Goal: Task Accomplishment & Management: Manage account settings

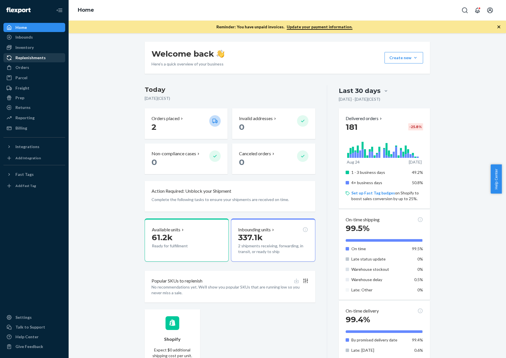
click at [30, 56] on div "Replenishments" at bounding box center [30, 58] width 30 height 6
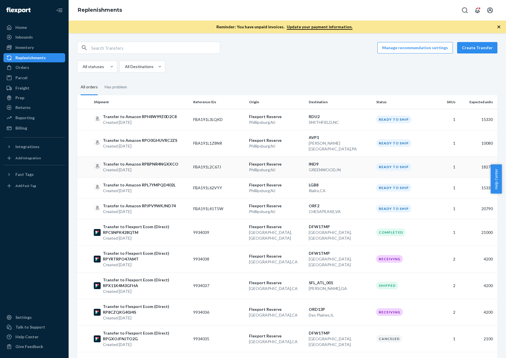
click at [165, 161] on p "Transfer to Amazon RPBPNR4NGXXCO" at bounding box center [140, 164] width 75 height 6
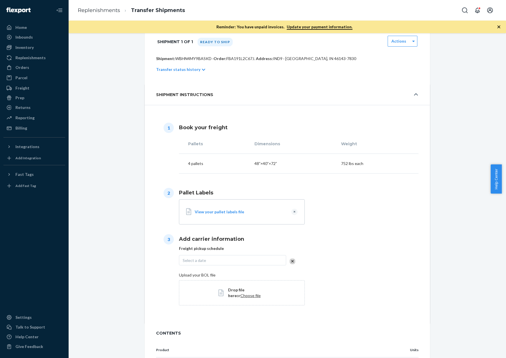
scroll to position [114, 0]
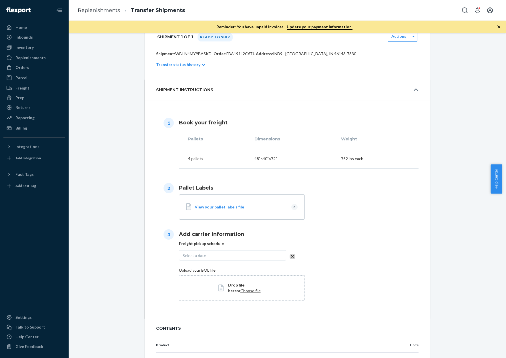
click at [221, 210] on div "View your pallet labels file" at bounding box center [250, 207] width 110 height 20
click at [291, 208] on button "Clear" at bounding box center [294, 207] width 6 height 6
click at [240, 208] on span "Choose file" at bounding box center [250, 209] width 20 height 5
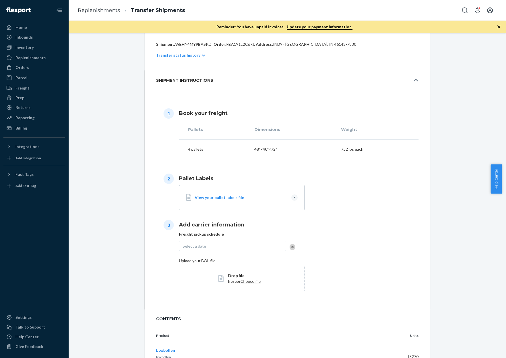
scroll to position [143, 0]
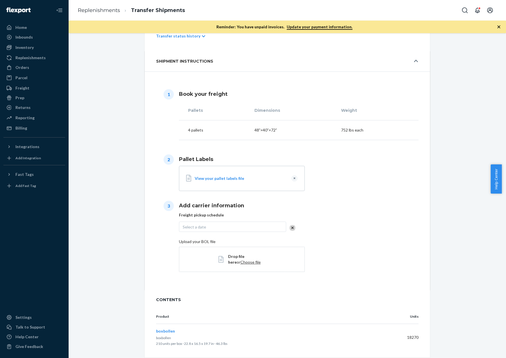
click at [228, 225] on div "Select a date" at bounding box center [232, 226] width 107 height 10
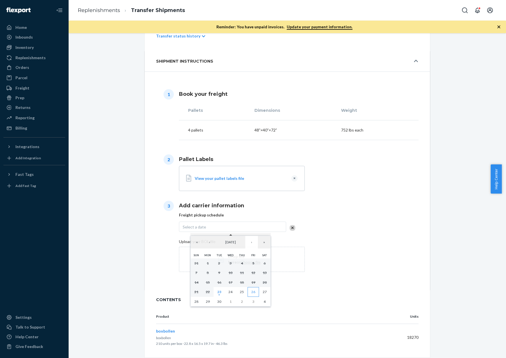
click at [252, 294] on button "26" at bounding box center [252, 292] width 11 height 10
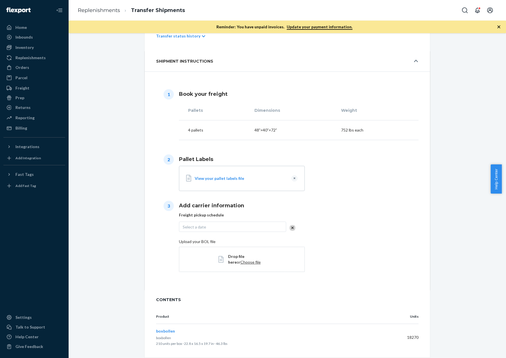
scroll to position [168, 0]
click at [240, 262] on span "Choose file" at bounding box center [250, 261] width 20 height 5
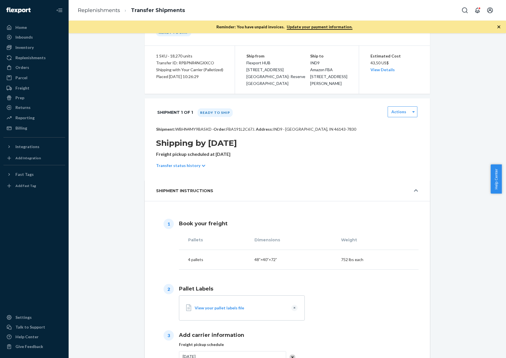
scroll to position [0, 0]
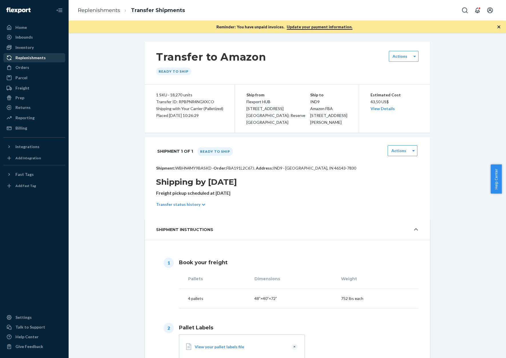
click at [32, 59] on div "Replenishments" at bounding box center [30, 58] width 30 height 6
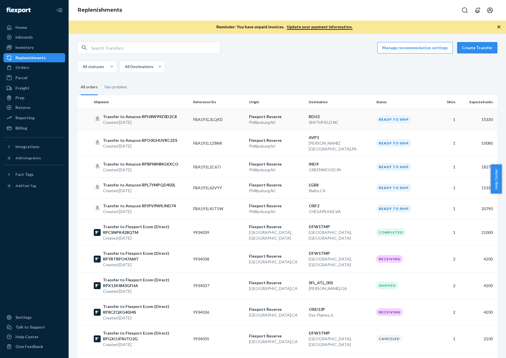
click at [394, 121] on div "Ready to ship" at bounding box center [393, 119] width 35 height 8
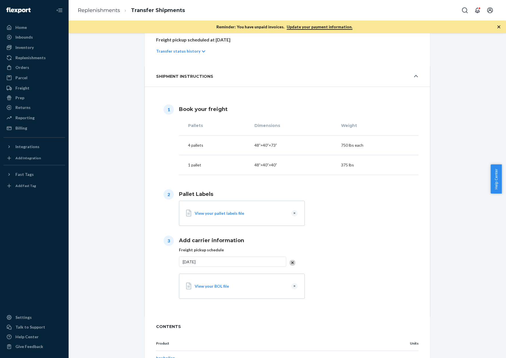
scroll to position [193, 0]
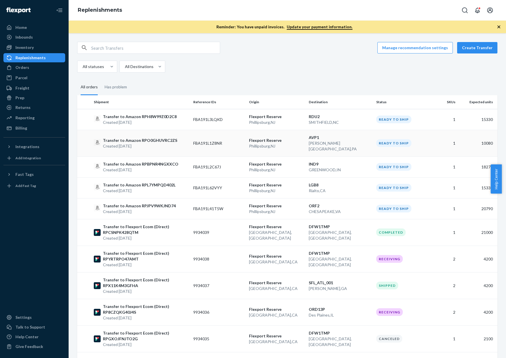
click at [336, 141] on p "[PERSON_NAME][GEOGRAPHIC_DATA] , [GEOGRAPHIC_DATA]" at bounding box center [339, 145] width 63 height 11
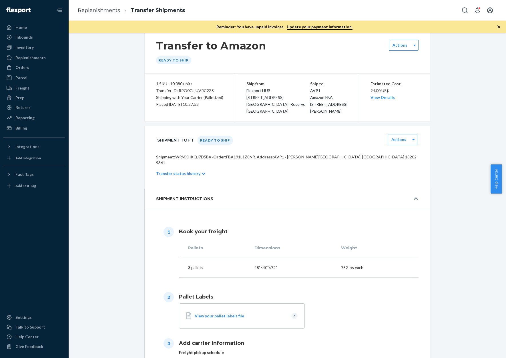
scroll to position [143, 0]
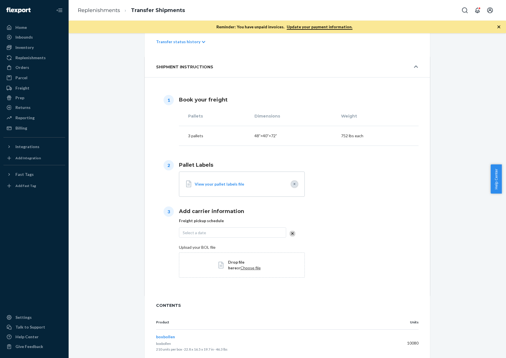
click at [293, 181] on button "Clear" at bounding box center [294, 184] width 6 height 6
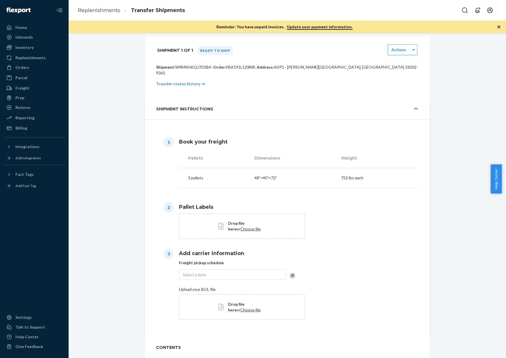
scroll to position [114, 0]
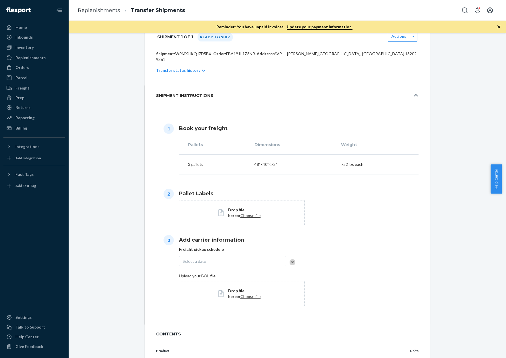
click at [242, 213] on span "Choose file" at bounding box center [250, 215] width 20 height 5
click at [255, 258] on div "Select a date" at bounding box center [232, 261] width 107 height 10
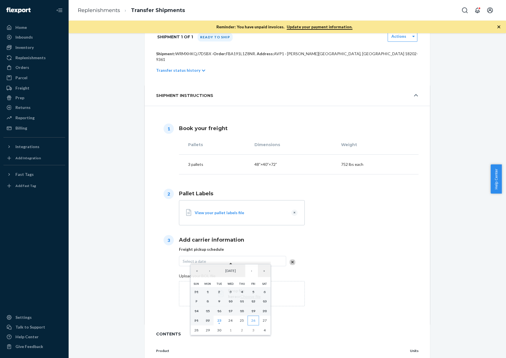
click at [256, 323] on button "26" at bounding box center [252, 320] width 11 height 10
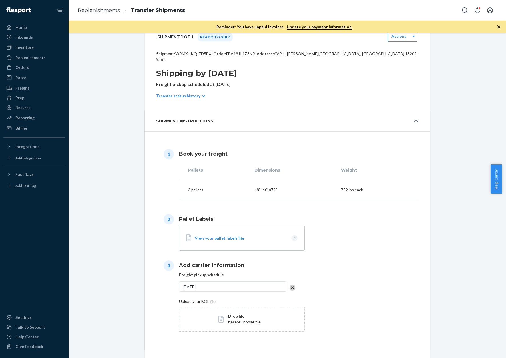
click at [240, 319] on span "Choose file" at bounding box center [250, 321] width 20 height 5
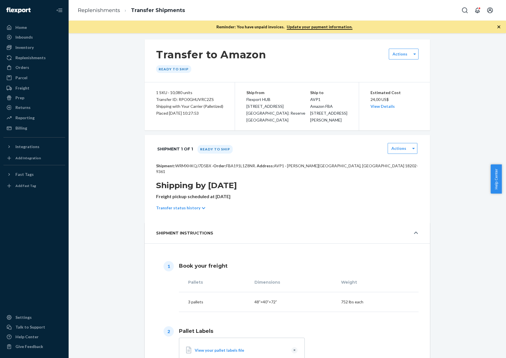
scroll to position [0, 0]
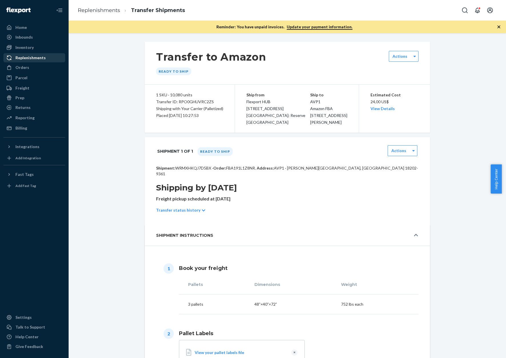
click at [26, 58] on div "Replenishments" at bounding box center [30, 58] width 30 height 6
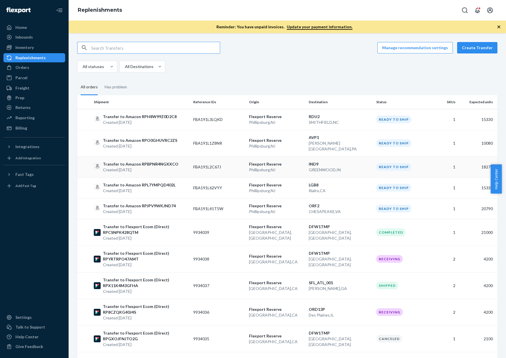
click at [133, 161] on p "Transfer to Amazon RPBPNR4NGXXCO" at bounding box center [140, 164] width 75 height 6
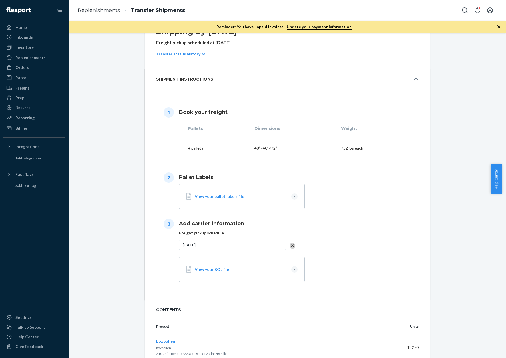
scroll to position [174, 0]
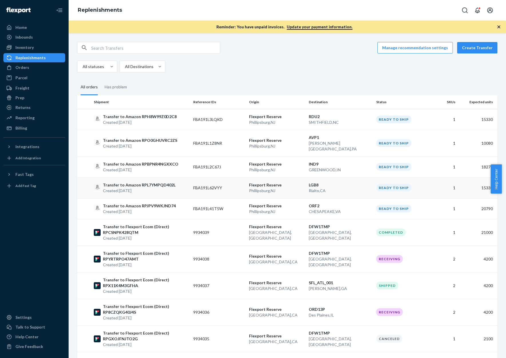
click at [128, 188] on p "Created [DATE]" at bounding box center [139, 191] width 73 height 6
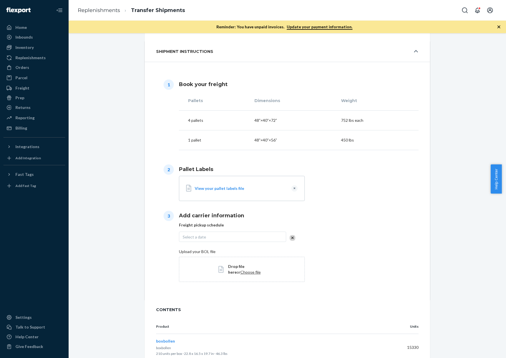
scroll to position [147, 0]
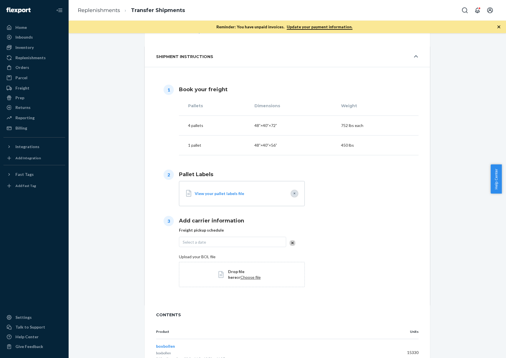
click at [292, 195] on button "Clear" at bounding box center [294, 193] width 6 height 6
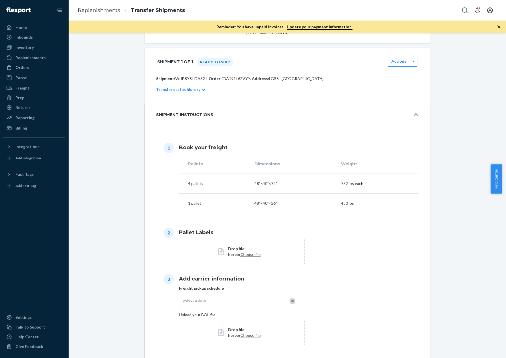
scroll to position [90, 0]
click at [242, 256] on span "Choose file" at bounding box center [250, 253] width 20 height 5
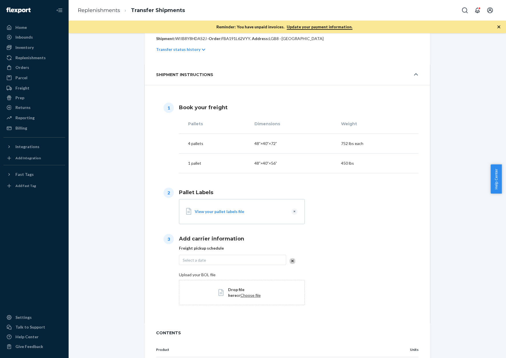
scroll to position [147, 0]
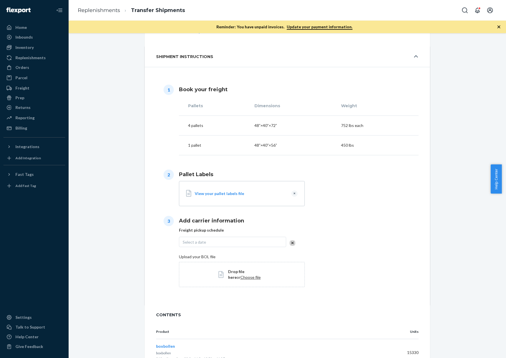
click at [188, 238] on div "Select a date" at bounding box center [232, 241] width 107 height 10
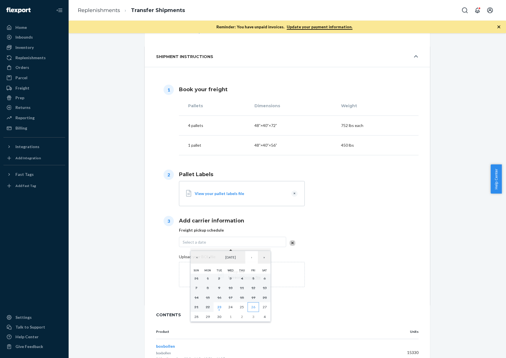
click at [252, 308] on abbr "26" at bounding box center [253, 306] width 4 height 4
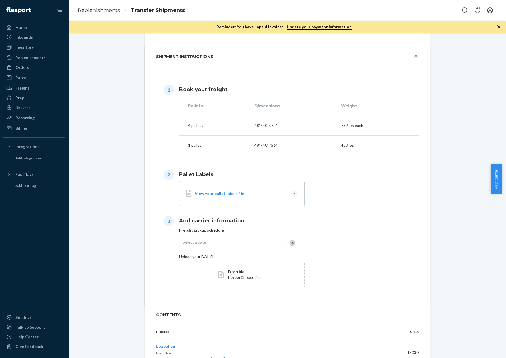
scroll to position [173, 0]
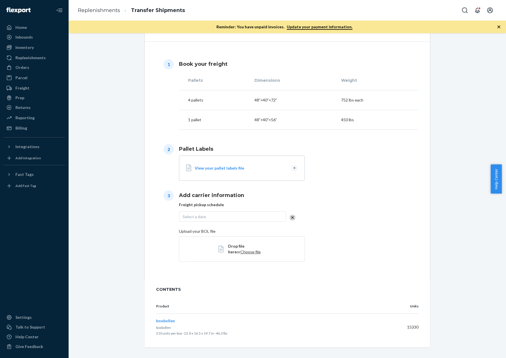
click at [325, 262] on div "Upload your BOL file Drop file here or Choose file" at bounding box center [298, 244] width 239 height 35
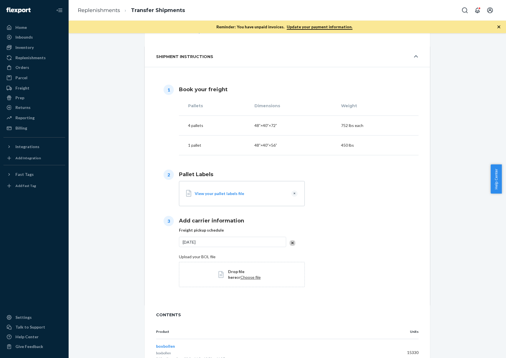
click at [240, 278] on span "Choose file" at bounding box center [250, 276] width 20 height 5
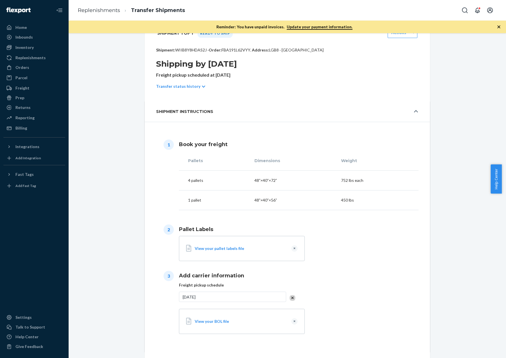
scroll to position [171, 0]
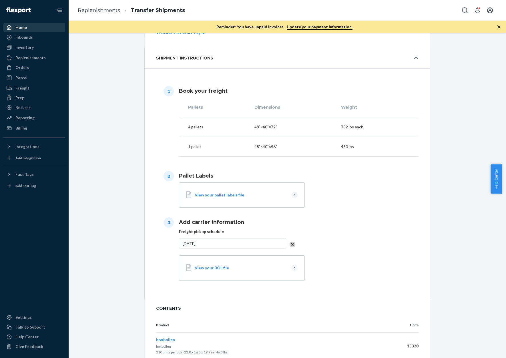
click at [25, 29] on div "Home" at bounding box center [20, 28] width 11 height 6
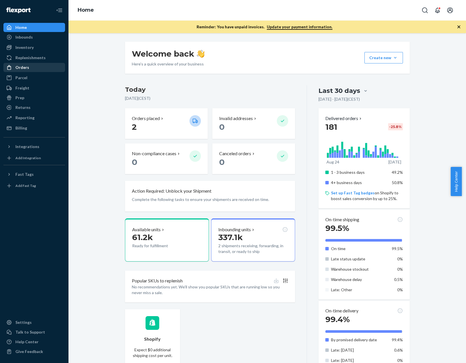
click at [39, 67] on div "Orders" at bounding box center [34, 67] width 61 height 8
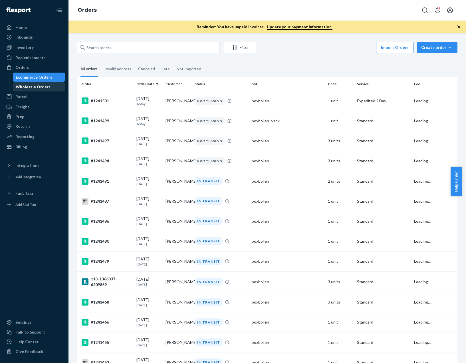
click at [45, 86] on div "Wholesale Orders" at bounding box center [33, 87] width 35 height 6
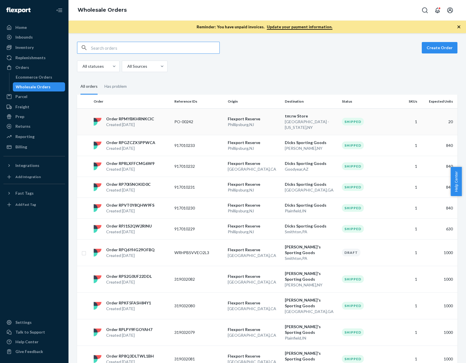
click at [300, 120] on p "[GEOGRAPHIC_DATA] - [US_STATE] , [GEOGRAPHIC_DATA]" at bounding box center [311, 124] width 53 height 11
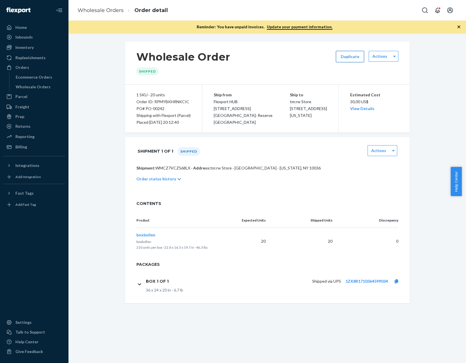
click at [352, 58] on button "Duplicate" at bounding box center [350, 56] width 28 height 11
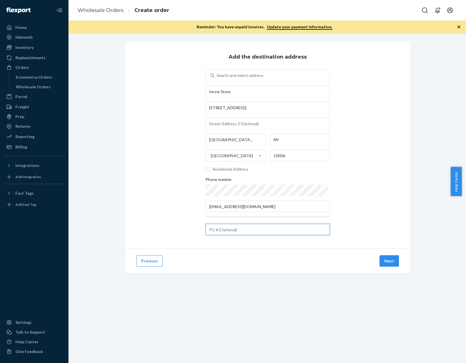
click at [232, 230] on input "text" at bounding box center [268, 229] width 125 height 11
paste input "PO-00293"
type input "PO-00293"
click at [398, 223] on div "Add the destination address Search and select address tm:rw Store [STREET_ADDRE…" at bounding box center [268, 145] width 286 height 206
click at [386, 260] on button "Next" at bounding box center [389, 260] width 19 height 11
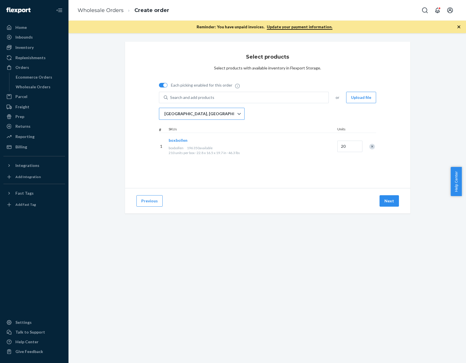
click at [204, 113] on div "[GEOGRAPHIC_DATA], [GEOGRAPHIC_DATA]" at bounding box center [196, 113] width 75 height 11
click at [165, 113] on input "[GEOGRAPHIC_DATA], [GEOGRAPHIC_DATA]" at bounding box center [164, 114] width 1 height 6
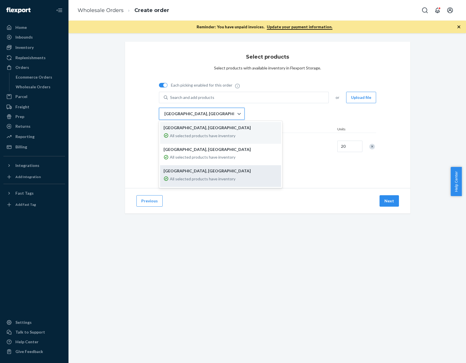
click at [205, 177] on p "All selected products have inventory" at bounding box center [203, 179] width 66 height 6
click at [165, 117] on input "option EWR1RS focused, 3 of 3. 3 results available. Use Up and Down to choose o…" at bounding box center [164, 114] width 1 height 6
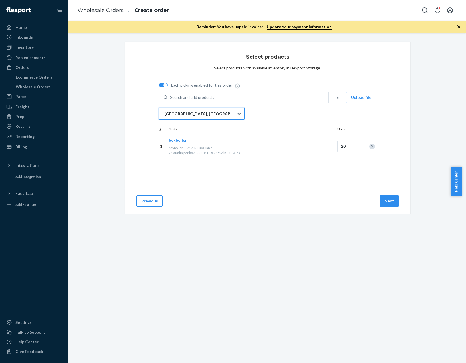
click at [246, 198] on div "Previous Next" at bounding box center [268, 200] width 286 height 25
click at [160, 83] on div at bounding box center [163, 85] width 9 height 5
checkbox input "false"
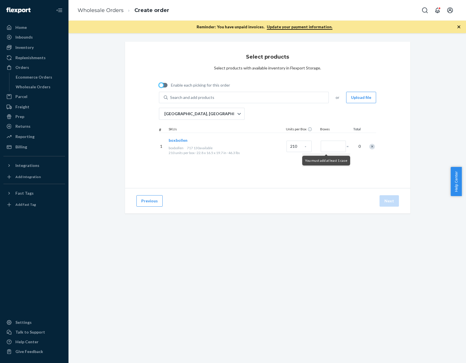
click at [160, 84] on div at bounding box center [161, 85] width 4 height 4
checkbox input "true"
click at [347, 144] on input "Quantity" at bounding box center [350, 146] width 25 height 11
type input "20"
drag, startPoint x: 339, startPoint y: 183, endPoint x: 366, endPoint y: 202, distance: 33.7
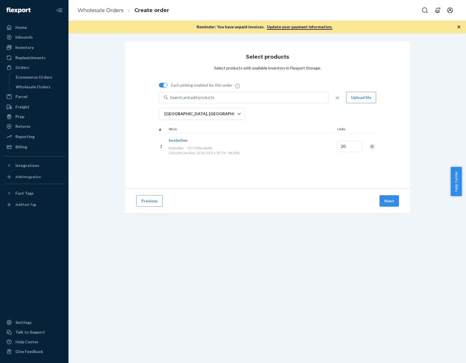
click at [339, 184] on div "Select products Select products with available inventory in Flexport Storage. E…" at bounding box center [268, 115] width 286 height 146
click at [385, 204] on button "Next" at bounding box center [389, 200] width 19 height 11
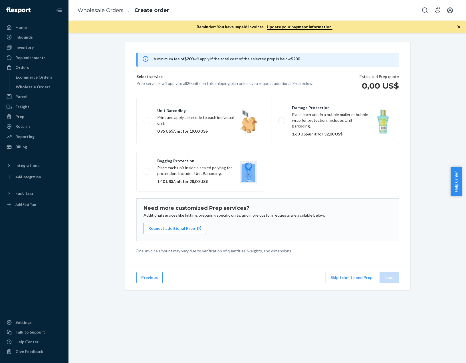
scroll to position [37, 0]
click at [355, 282] on button "Skip, I don't need Prep" at bounding box center [352, 277] width 52 height 11
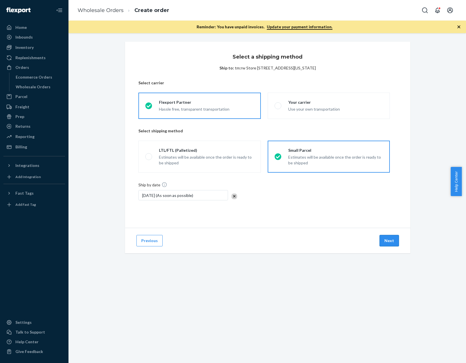
click at [384, 242] on button "Next" at bounding box center [389, 240] width 19 height 11
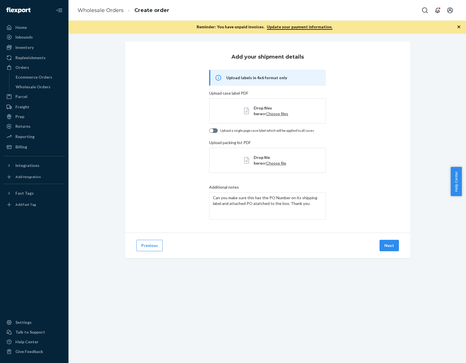
click at [266, 114] on span "Choose files" at bounding box center [277, 113] width 22 height 5
click at [266, 161] on span "Choose file" at bounding box center [276, 161] width 20 height 5
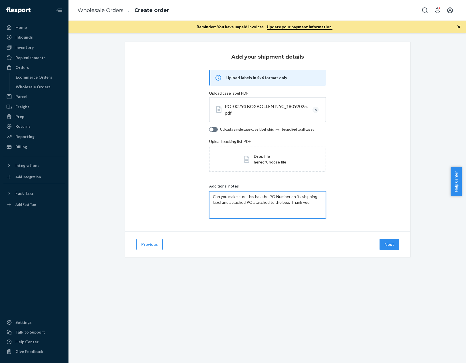
click at [286, 197] on textarea "Can you make sure this has the PO Number on its shipping label and attached PO …" at bounding box center [267, 204] width 117 height 27
click at [309, 203] on textarea "Can you make sure this has the PO Number on its shipping label and attached PO …" at bounding box center [267, 204] width 117 height 27
click at [286, 196] on textarea "Can you make sure this has the PO Number on its shipping label and attached PO …" at bounding box center [267, 204] width 117 height 27
paste textarea "PO-00293"
type textarea "Can you make sure this has the PO Number PO-00293 on its shipping label and att…"
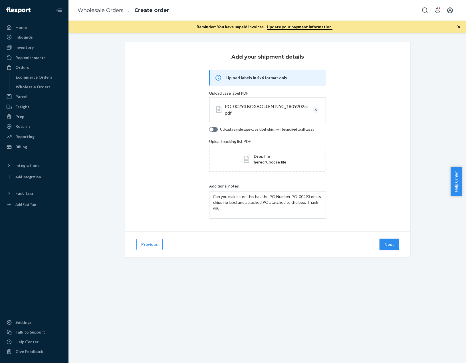
click at [381, 246] on button "Next" at bounding box center [389, 243] width 19 height 11
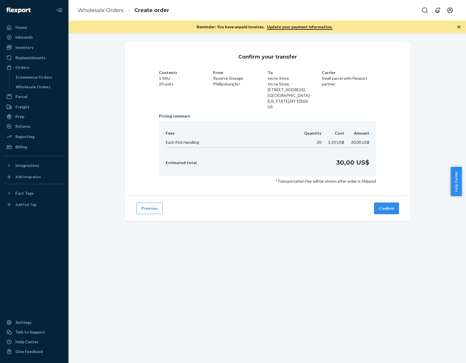
click at [375, 208] on button "Confirm" at bounding box center [386, 208] width 25 height 11
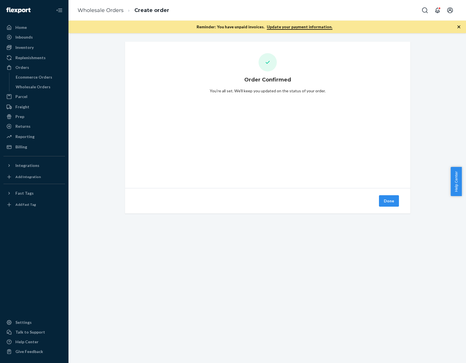
click at [383, 205] on button "Done" at bounding box center [389, 200] width 20 height 11
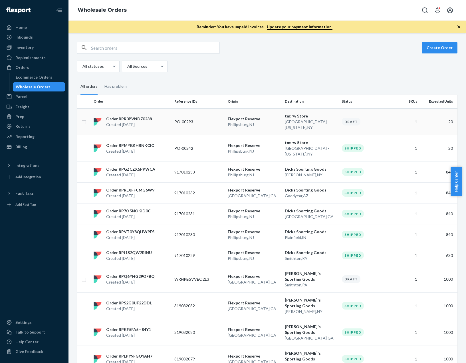
click at [136, 116] on p "Order RPR0PVND70238" at bounding box center [129, 119] width 46 height 6
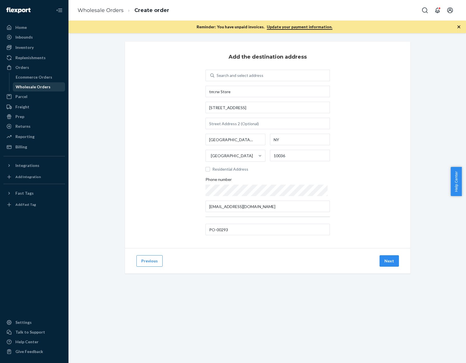
click at [35, 86] on div "Wholesale Orders" at bounding box center [33, 87] width 35 height 6
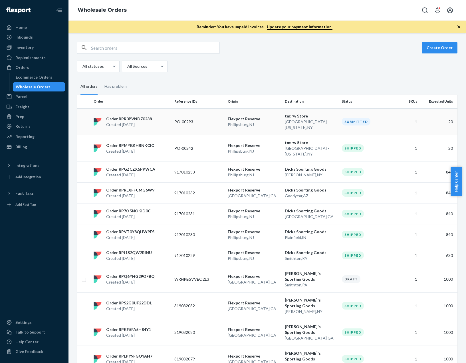
click at [156, 121] on div "Order RPR0PVND70238 Created [DATE]" at bounding box center [131, 121] width 81 height 11
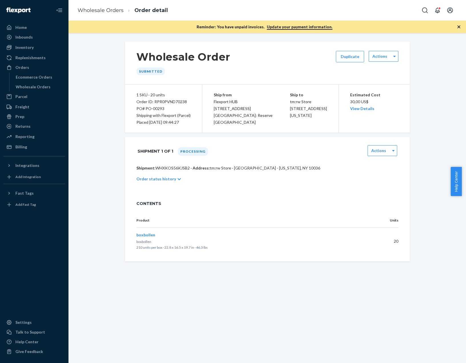
drag, startPoint x: 182, startPoint y: 124, endPoint x: 133, endPoint y: 96, distance: 56.4
click at [133, 96] on div "1 SKU · 20 units Order ID: RPR0PVND70238 PO# PO-00293 Shipping with Flexport (P…" at bounding box center [163, 109] width 77 height 48
copy div "1 SKU · 20 units Order ID: RPR0PVND70238 PO# PO-00293 Shipping with Flexport (P…"
